Goal: Task Accomplishment & Management: Manage account settings

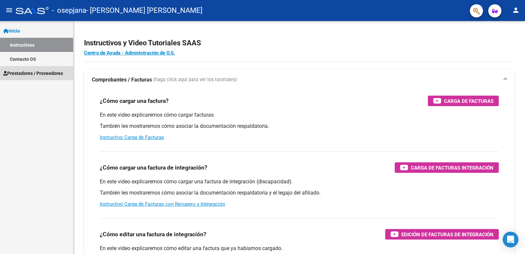
click at [24, 71] on span "Prestadores / Proveedores" at bounding box center [33, 73] width 60 height 7
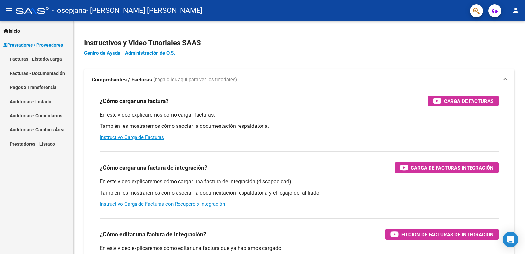
click at [33, 45] on span "Prestadores / Proveedores" at bounding box center [33, 44] width 60 height 7
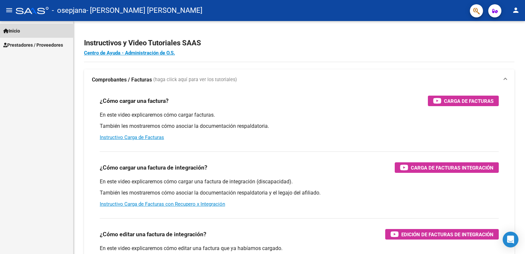
click at [17, 31] on span "Inicio" at bounding box center [11, 30] width 17 height 7
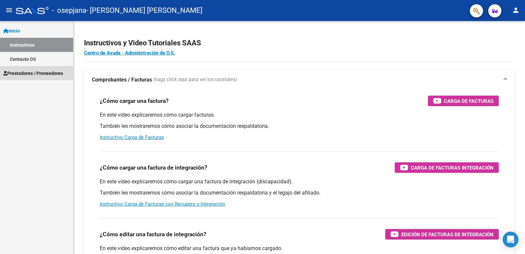
click at [42, 73] on span "Prestadores / Proveedores" at bounding box center [33, 73] width 60 height 7
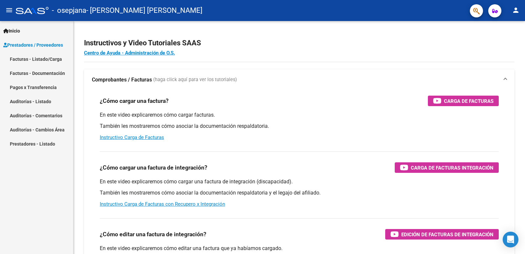
click at [34, 60] on link "Facturas - Listado/Carga" at bounding box center [36, 59] width 73 height 14
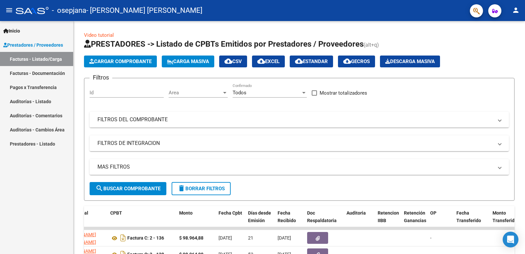
click at [517, 9] on mat-icon "person" at bounding box center [516, 10] width 8 height 8
click at [506, 42] on button "exit_to_app Salir" at bounding box center [503, 43] width 40 height 16
